Goal: Transaction & Acquisition: Purchase product/service

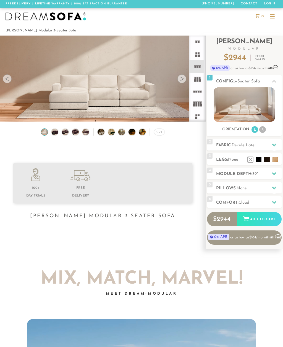
scroll to position [5317, 283]
click at [231, 176] on h2 "Module Depth: 39 "" at bounding box center [248, 174] width 65 height 6
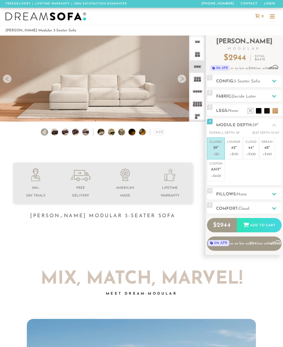
click at [214, 171] on span "Any" at bounding box center [215, 170] width 9 height 5
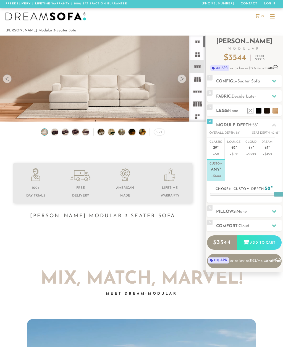
click at [196, 82] on icon at bounding box center [197, 79] width 12 height 12
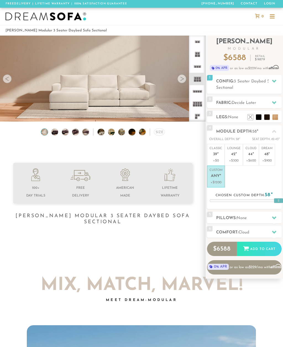
click at [194, 68] on icon at bounding box center [197, 66] width 12 height 12
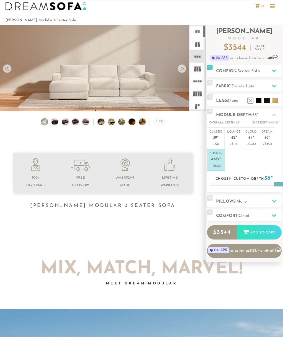
click at [198, 73] on icon at bounding box center [197, 79] width 12 height 12
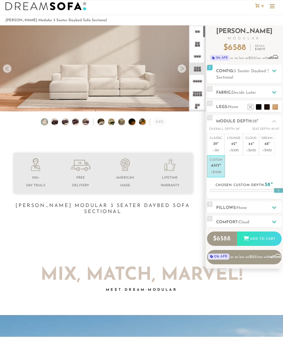
scroll to position [10, 0]
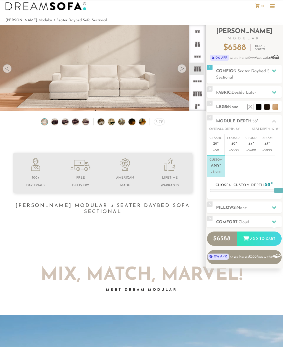
click at [197, 58] on icon at bounding box center [197, 56] width 12 height 12
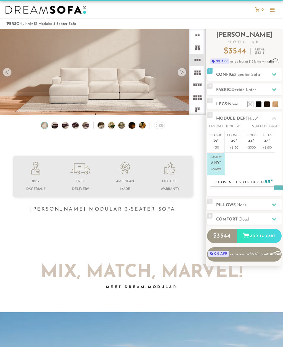
scroll to position [17, 0]
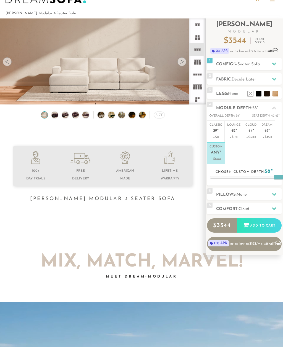
click at [194, 66] on icon at bounding box center [197, 62] width 12 height 12
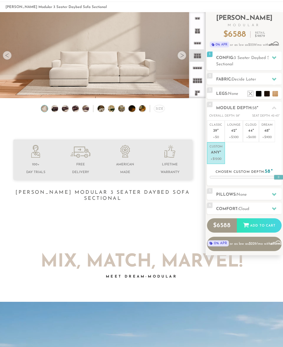
click at [193, 47] on icon at bounding box center [197, 43] width 12 height 12
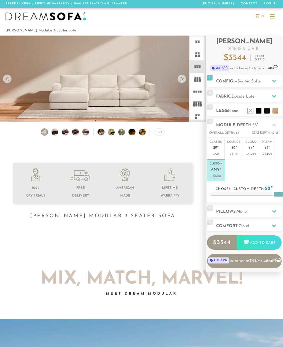
click at [181, 82] on div at bounding box center [181, 78] width 9 height 9
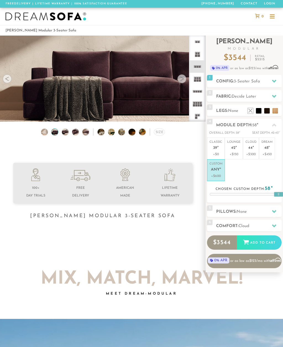
click at [183, 81] on div at bounding box center [181, 78] width 9 height 9
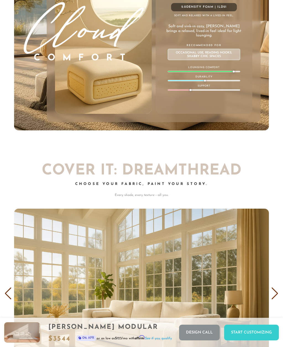
scroll to position [5347, 283]
click at [249, 341] on div "Start Customizing" at bounding box center [251, 333] width 55 height 16
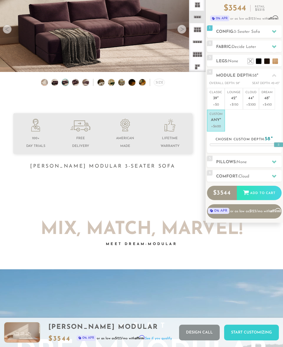
scroll to position [0, 0]
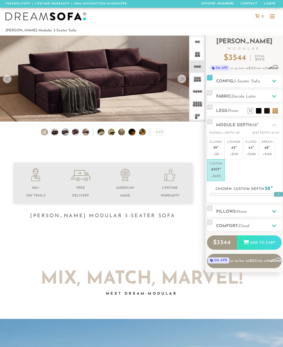
click at [196, 81] on rect at bounding box center [194, 80] width 2 height 2
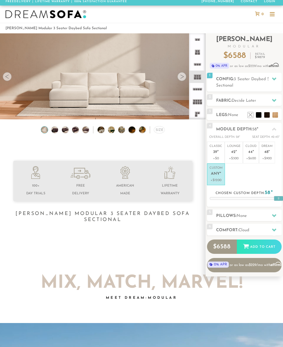
scroll to position [2, 0]
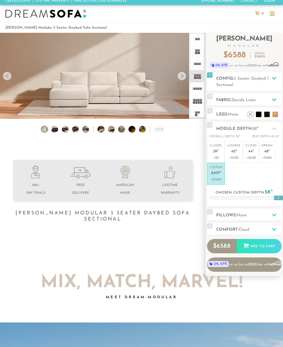
click at [196, 79] on icon at bounding box center [197, 76] width 12 height 12
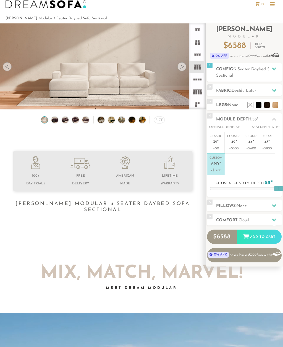
click at [196, 92] on rect at bounding box center [196, 91] width 2 height 2
click at [198, 94] on rect at bounding box center [198, 93] width 2 height 2
click at [197, 68] on rect at bounding box center [197, 68] width 2 height 2
click at [196, 94] on rect at bounding box center [196, 93] width 2 height 2
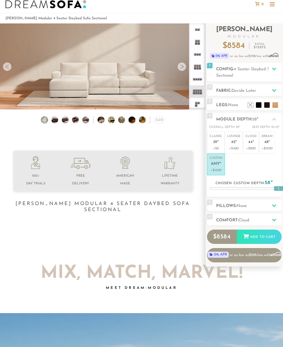
click at [197, 90] on rect at bounding box center [196, 91] width 2 height 2
click at [199, 80] on rect at bounding box center [198, 80] width 2 height 2
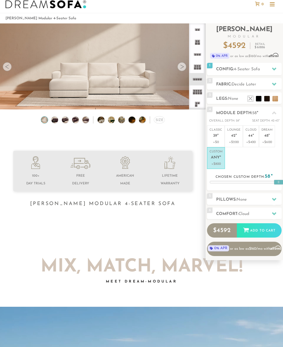
click at [196, 43] on rect at bounding box center [196, 43] width 2 height 2
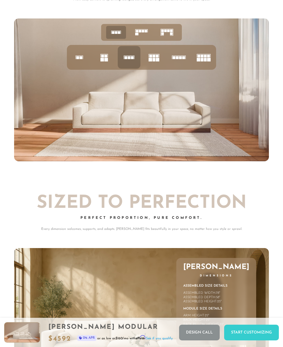
scroll to position [1785, 0]
click at [154, 58] on rect at bounding box center [153, 60] width 3 height 4
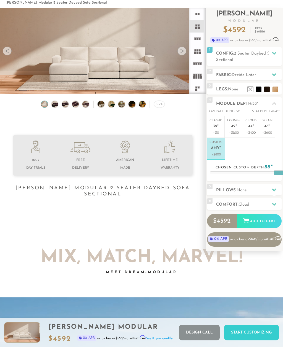
scroll to position [0, 0]
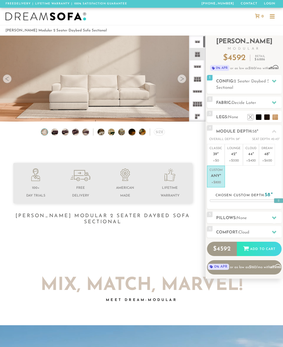
click at [196, 81] on rect at bounding box center [194, 80] width 2 height 2
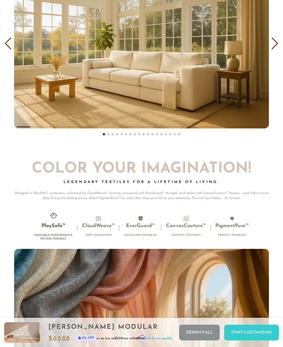
scroll to position [2873, 0]
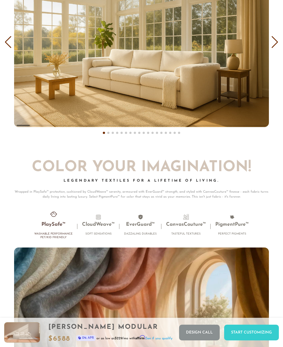
click at [272, 36] on div "Next slide" at bounding box center [274, 42] width 7 height 12
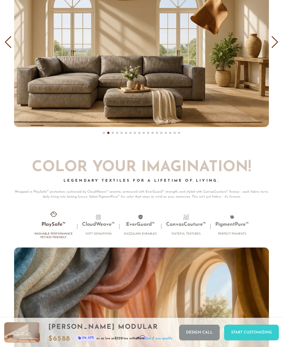
click at [274, 39] on div "Next slide" at bounding box center [274, 42] width 7 height 12
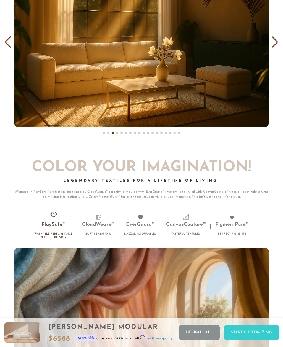
click at [10, 37] on div "Previous slide" at bounding box center [7, 42] width 7 height 12
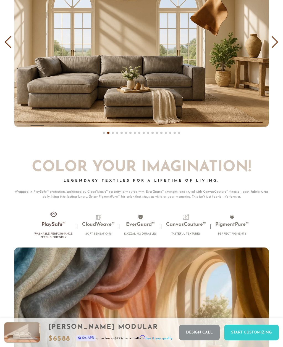
click at [276, 41] on div "Next slide" at bounding box center [274, 42] width 7 height 12
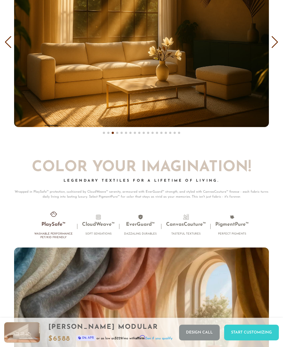
click at [275, 41] on div "Next slide" at bounding box center [274, 42] width 7 height 12
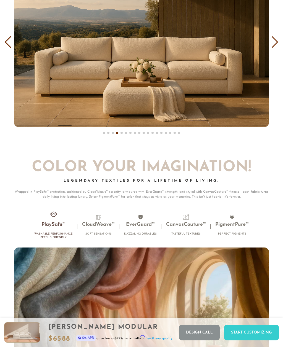
click at [275, 42] on div "Next slide" at bounding box center [274, 42] width 7 height 12
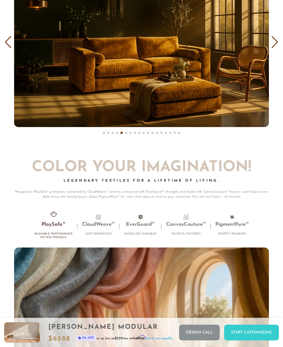
click at [276, 42] on div "Next slide" at bounding box center [274, 42] width 7 height 12
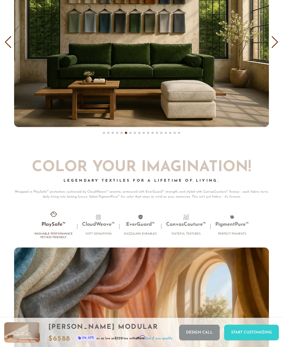
click at [277, 42] on div "Next slide" at bounding box center [274, 42] width 7 height 12
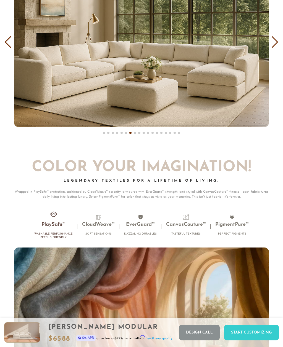
click at [275, 42] on div "Next slide" at bounding box center [274, 42] width 7 height 12
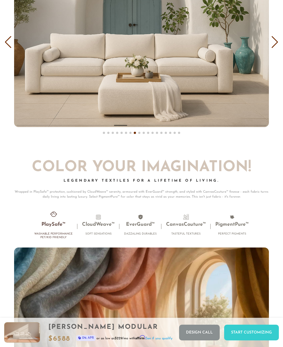
click at [274, 41] on div "Next slide" at bounding box center [274, 42] width 7 height 12
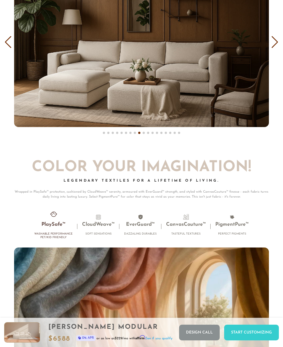
click at [274, 41] on div "Next slide" at bounding box center [274, 42] width 7 height 12
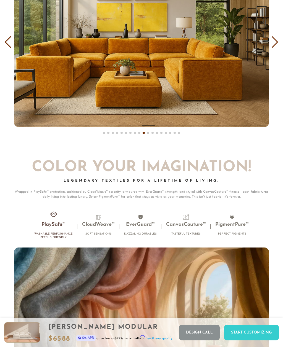
click at [275, 41] on div "Next slide" at bounding box center [274, 42] width 7 height 12
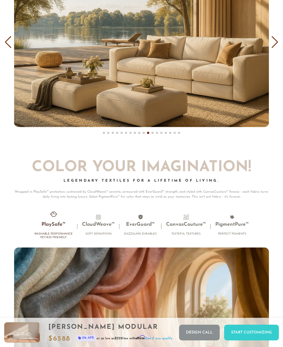
click at [276, 41] on div "Next slide" at bounding box center [274, 42] width 7 height 12
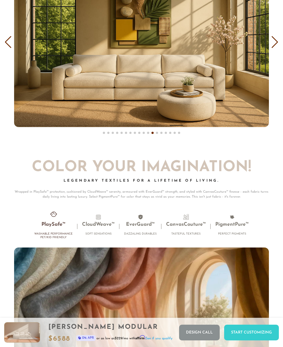
click at [276, 41] on div "Next slide" at bounding box center [274, 42] width 7 height 12
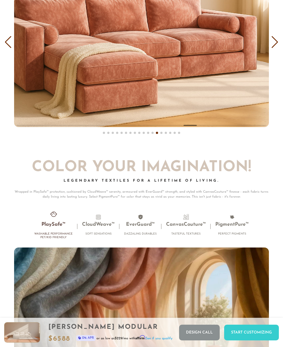
click at [277, 41] on div "Next slide" at bounding box center [274, 42] width 7 height 12
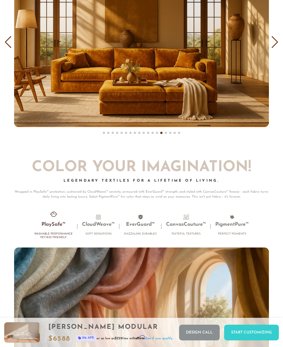
click at [276, 41] on div "Next slide" at bounding box center [274, 42] width 7 height 12
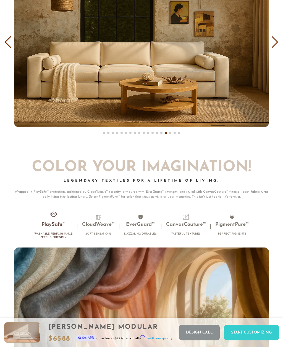
click at [276, 42] on div "Next slide" at bounding box center [274, 42] width 7 height 12
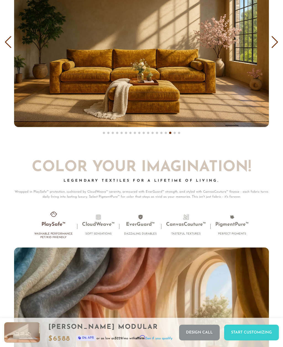
click at [276, 42] on div "Next slide" at bounding box center [274, 42] width 7 height 12
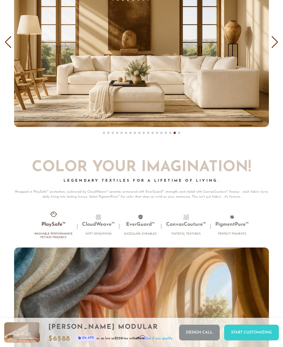
click at [275, 42] on div "Next slide" at bounding box center [274, 42] width 7 height 12
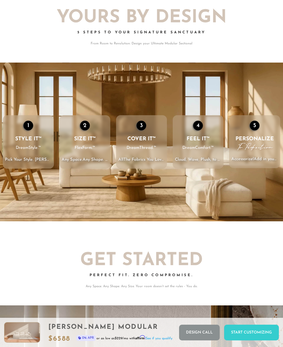
scroll to position [0, 0]
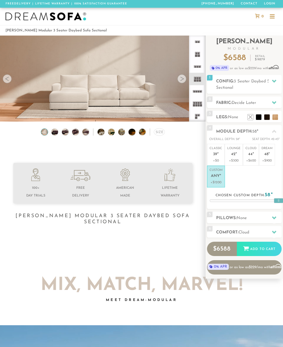
click at [184, 78] on div at bounding box center [181, 78] width 9 height 9
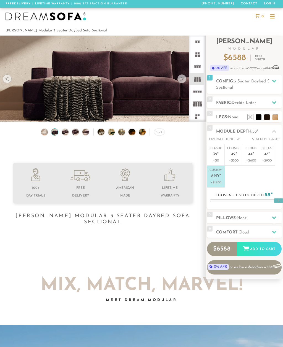
click at [182, 79] on div at bounding box center [181, 78] width 9 height 9
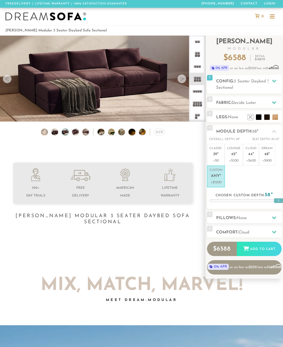
click at [184, 78] on div at bounding box center [181, 78] width 9 height 9
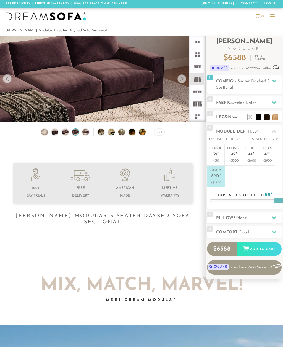
click at [181, 80] on div at bounding box center [181, 78] width 9 height 9
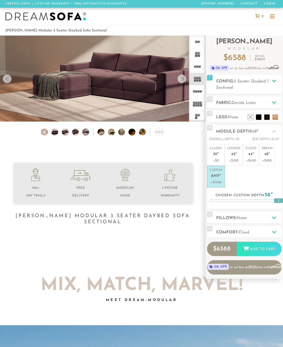
click at [185, 78] on div at bounding box center [181, 78] width 9 height 9
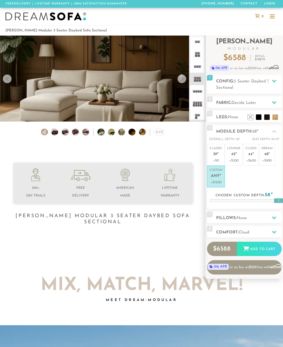
click at [182, 80] on div at bounding box center [181, 78] width 9 height 9
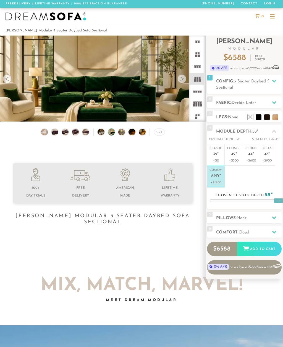
click at [182, 81] on div at bounding box center [181, 78] width 9 height 9
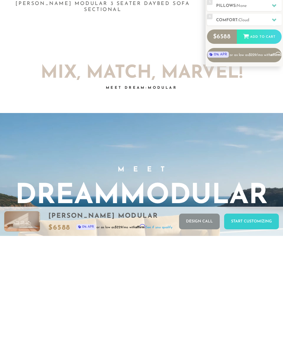
scroll to position [213, 0]
